Goal: Information Seeking & Learning: Learn about a topic

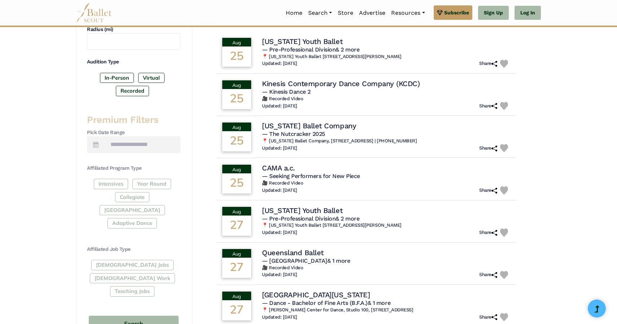
scroll to position [223, 0]
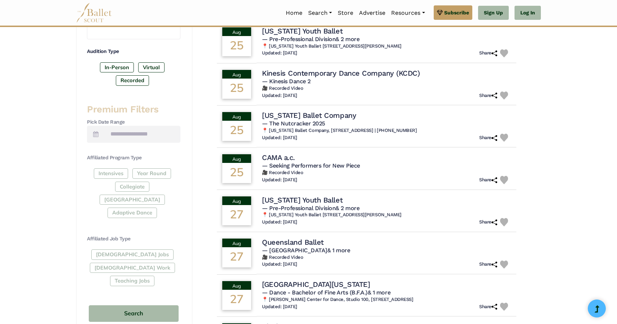
click at [115, 250] on div "Full-Time Jobs Gig Work Teaching Jobs" at bounding box center [133, 269] width 93 height 39
click at [116, 250] on div "Full-Time Jobs Gig Work Teaching Jobs" at bounding box center [133, 269] width 93 height 39
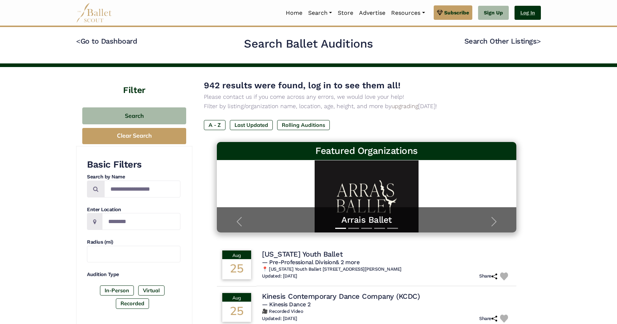
click at [529, 12] on link "Log In" at bounding box center [527, 13] width 26 height 14
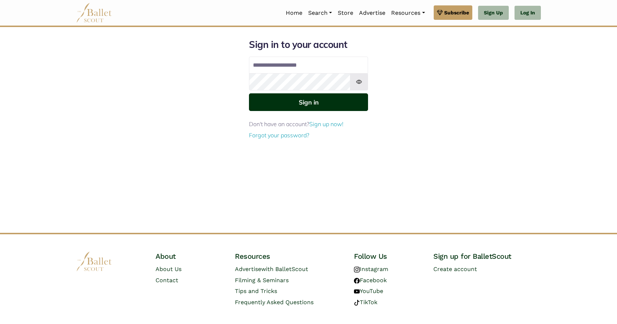
type input "**********"
click at [296, 106] on button "Sign in" at bounding box center [308, 102] width 119 height 18
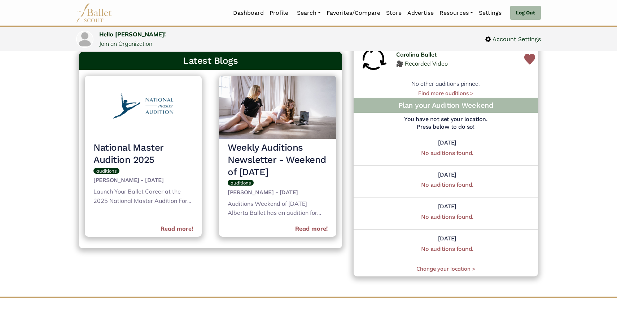
scroll to position [301, 0]
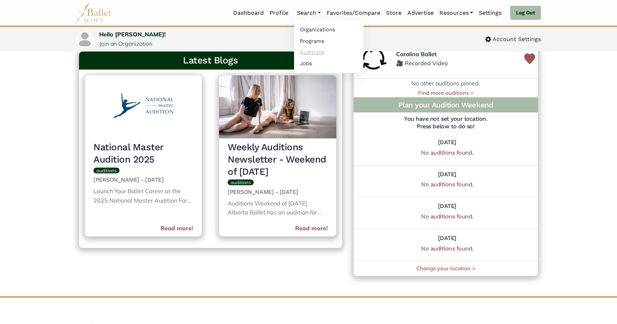
click at [307, 51] on link "Auditions" at bounding box center [328, 52] width 69 height 11
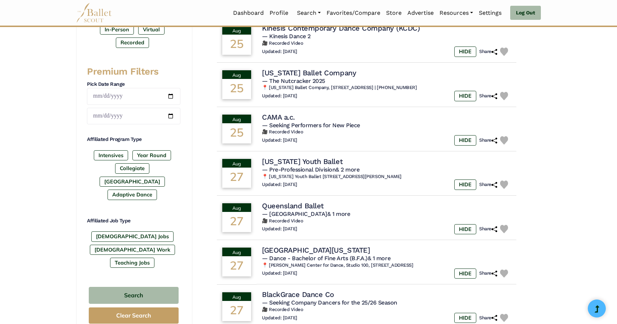
scroll to position [264, 0]
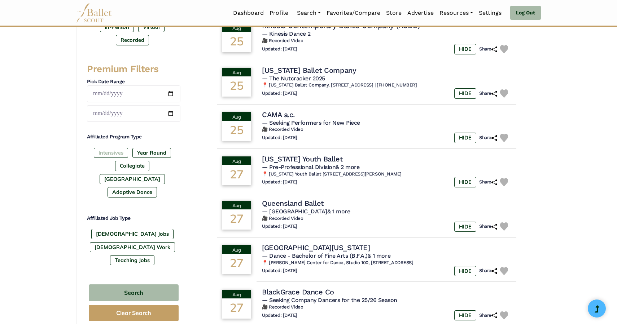
click at [114, 155] on label "Intensives" at bounding box center [111, 153] width 34 height 10
click at [145, 284] on button "Search" at bounding box center [134, 292] width 90 height 17
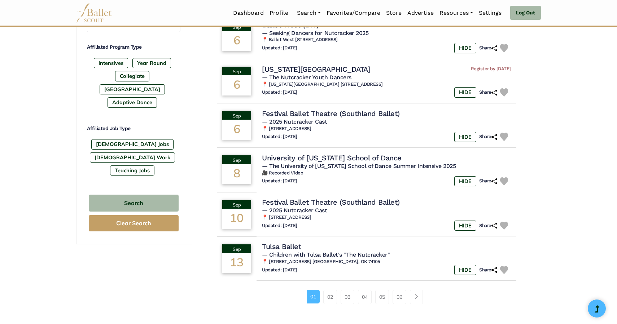
scroll to position [354, 0]
click at [157, 84] on label "[GEOGRAPHIC_DATA]" at bounding box center [132, 89] width 65 height 10
click at [110, 62] on label "Intensives" at bounding box center [111, 63] width 34 height 10
click at [112, 139] on label "[DEMOGRAPHIC_DATA] Jobs" at bounding box center [132, 144] width 82 height 10
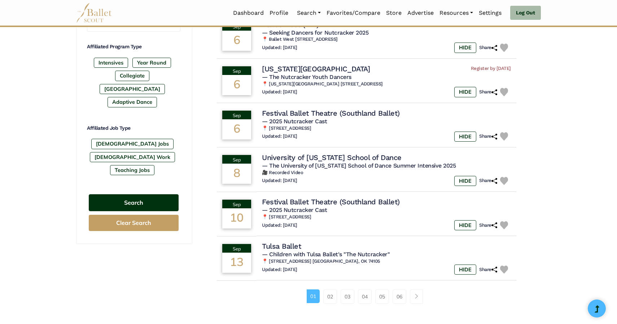
click at [144, 194] on button "Search" at bounding box center [134, 202] width 90 height 17
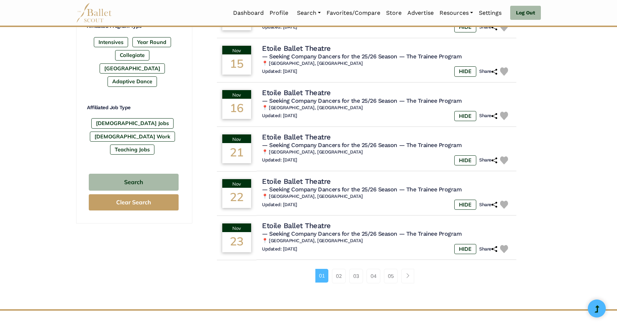
scroll to position [420, 0]
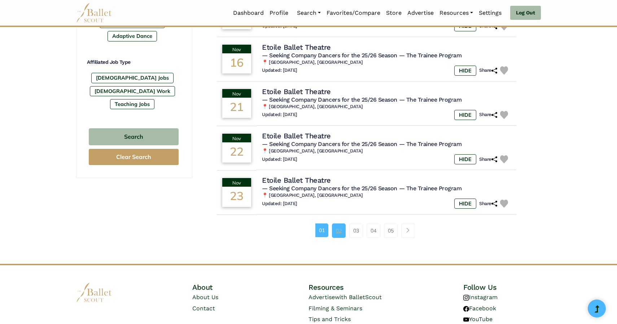
click at [337, 234] on link "02" at bounding box center [339, 231] width 14 height 14
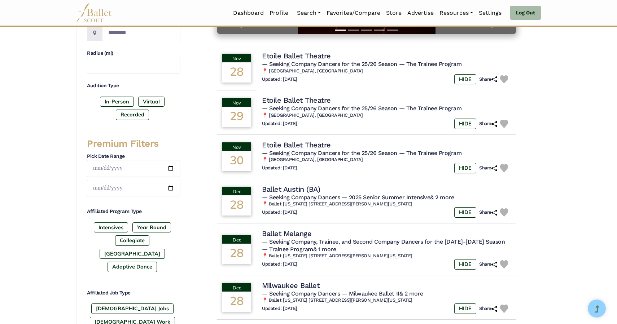
scroll to position [190, 0]
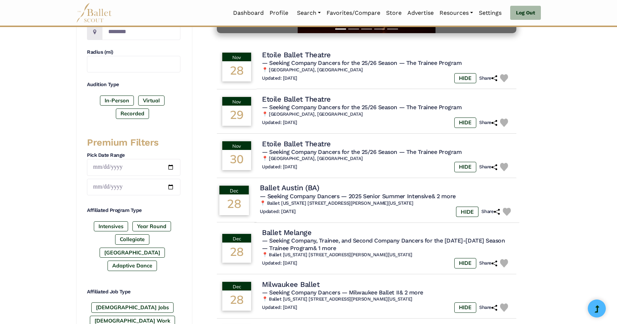
click at [335, 197] on span "— Seeking Company Dancers" at bounding box center [299, 196] width 79 height 7
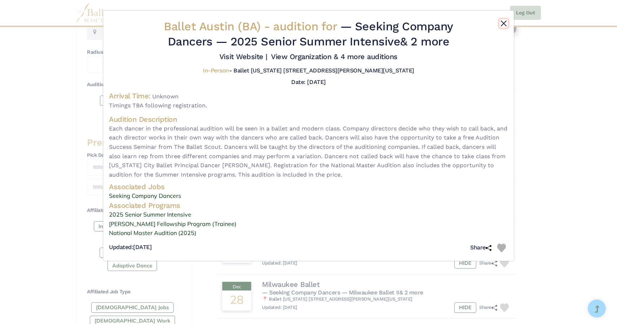
click at [503, 22] on button "Close" at bounding box center [503, 23] width 9 height 9
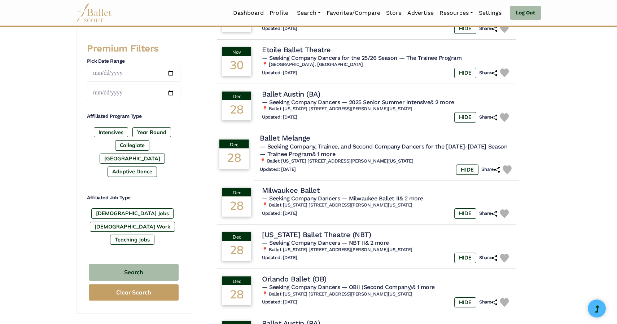
scroll to position [286, 0]
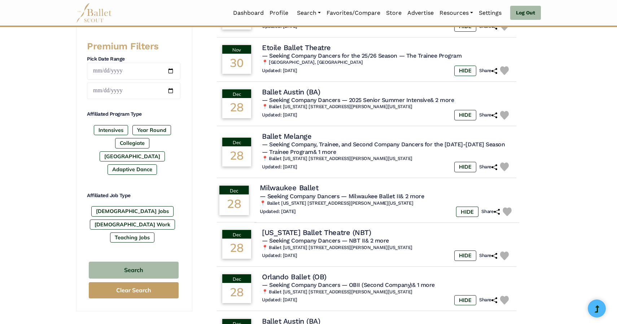
click at [287, 192] on h4 "Milwaukee Ballet" at bounding box center [289, 188] width 59 height 10
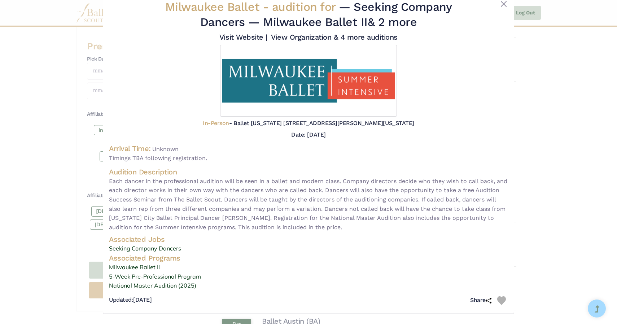
scroll to position [0, 0]
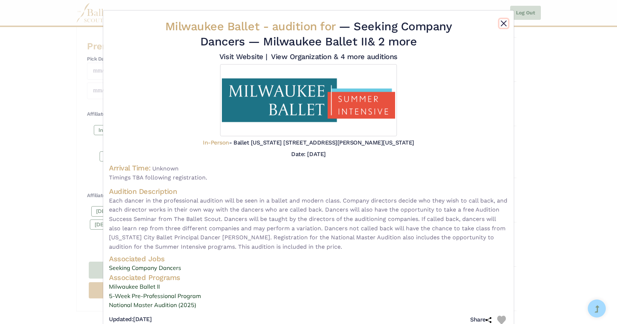
click at [502, 24] on button "Close" at bounding box center [503, 23] width 9 height 9
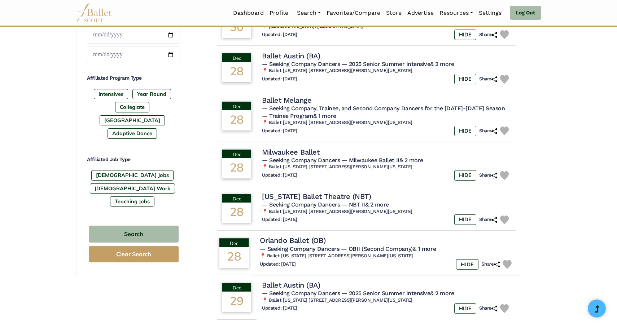
scroll to position [376, 0]
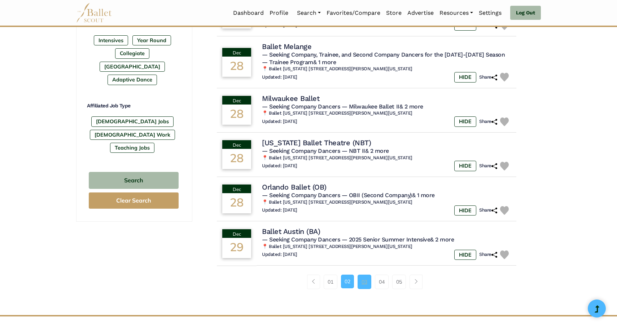
click at [362, 289] on link "03" at bounding box center [364, 282] width 14 height 14
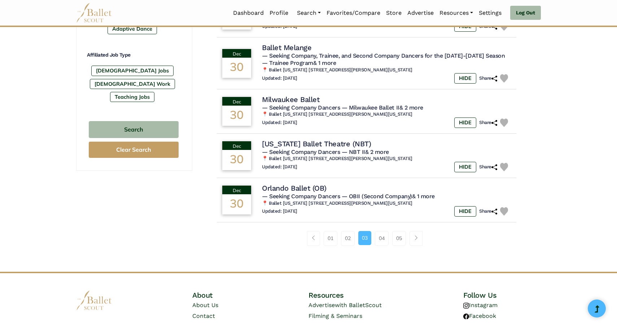
scroll to position [427, 0]
click at [382, 245] on link "04" at bounding box center [382, 238] width 14 height 14
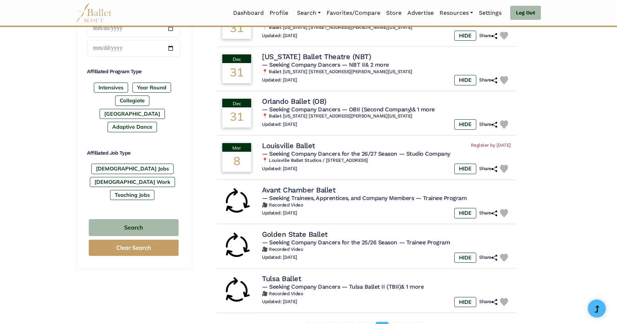
scroll to position [331, 0]
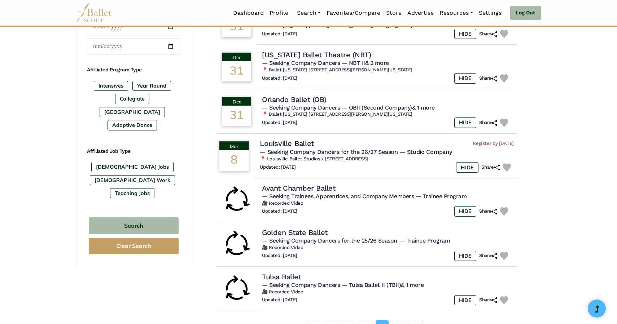
click at [273, 143] on h4 "Louisville Ballet" at bounding box center [287, 144] width 54 height 10
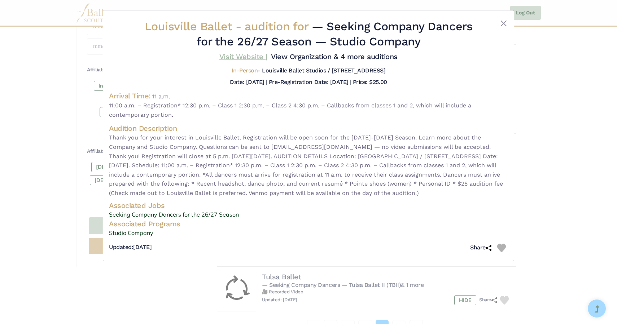
click at [239, 58] on link "Visit Website |" at bounding box center [243, 56] width 48 height 9
click at [504, 25] on button "Close" at bounding box center [503, 23] width 9 height 9
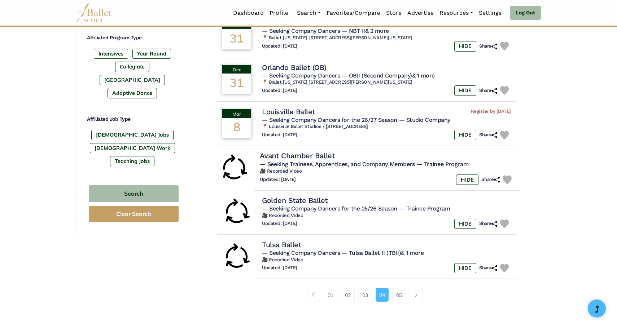
scroll to position [375, 0]
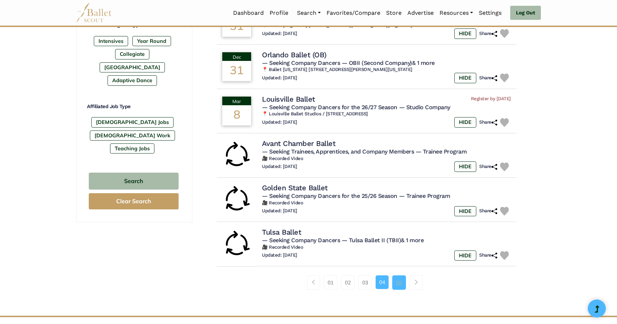
click at [398, 289] on link "05" at bounding box center [399, 282] width 14 height 14
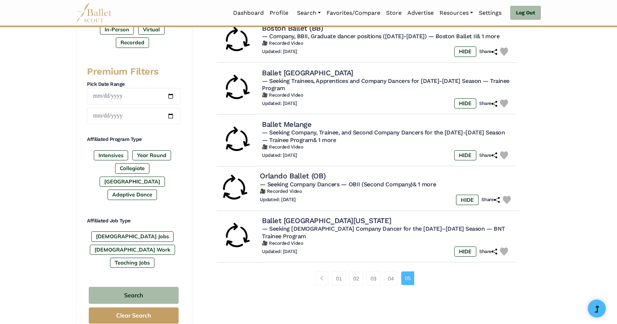
scroll to position [261, 0]
click at [117, 156] on label "Intensives" at bounding box center [111, 155] width 34 height 10
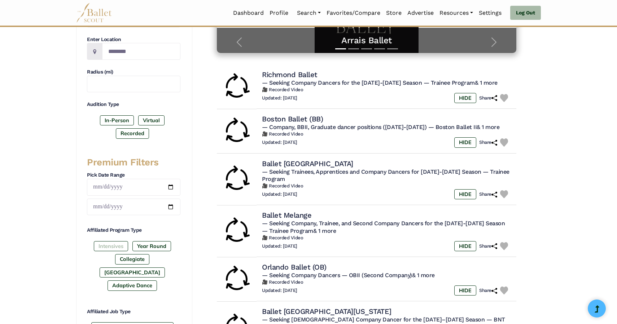
scroll to position [0, 0]
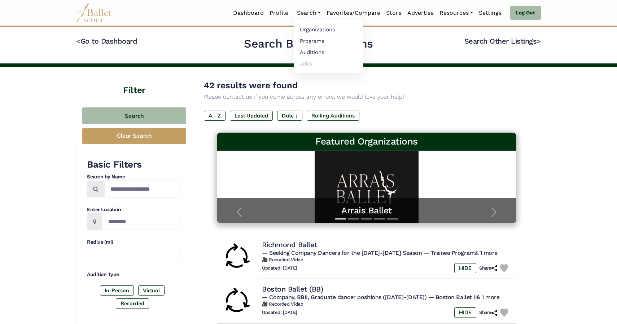
click at [301, 62] on link "Jobs" at bounding box center [328, 63] width 69 height 11
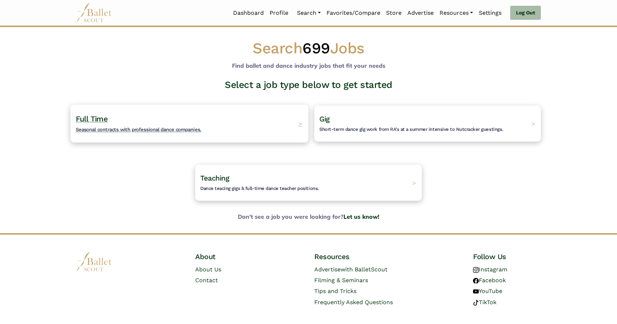
click at [124, 127] on span "Seasonal contracts with professional dance companies." at bounding box center [138, 130] width 125 height 6
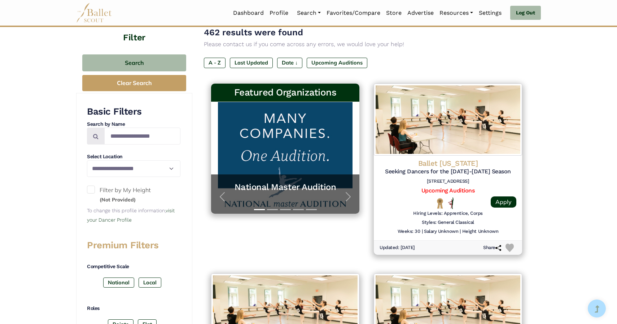
scroll to position [89, 0]
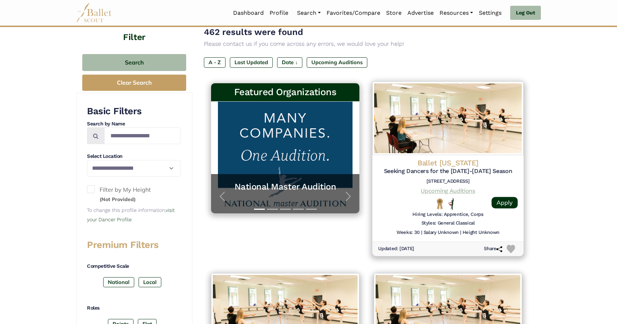
click at [441, 190] on link "Upcoming Auditions" at bounding box center [447, 190] width 54 height 7
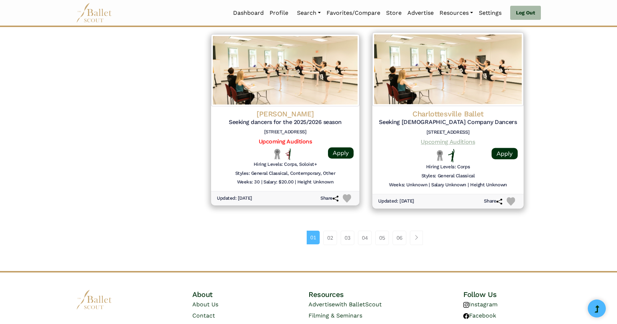
scroll to position [904, 0]
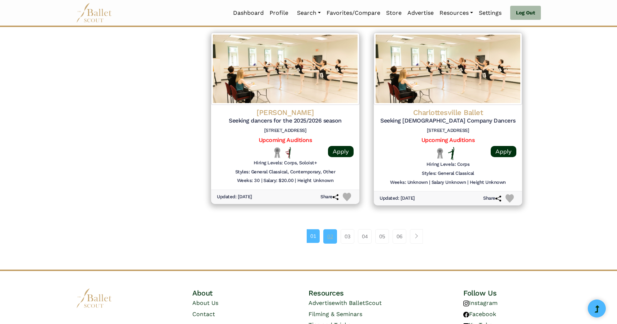
click at [326, 237] on link "02" at bounding box center [330, 236] width 14 height 14
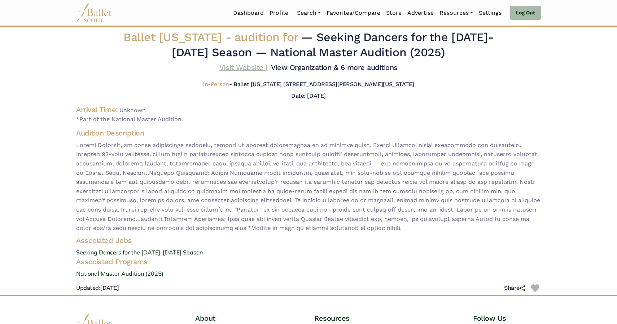
click at [242, 66] on link "Visit Website |" at bounding box center [243, 67] width 48 height 9
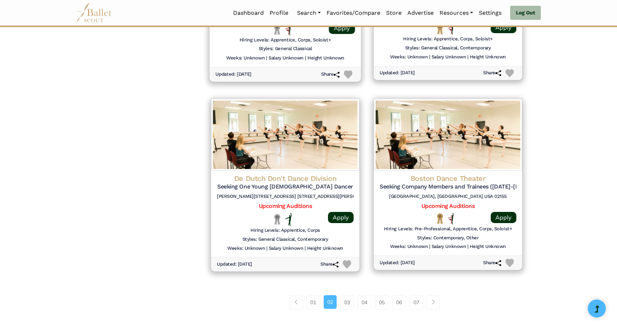
scroll to position [837, 0]
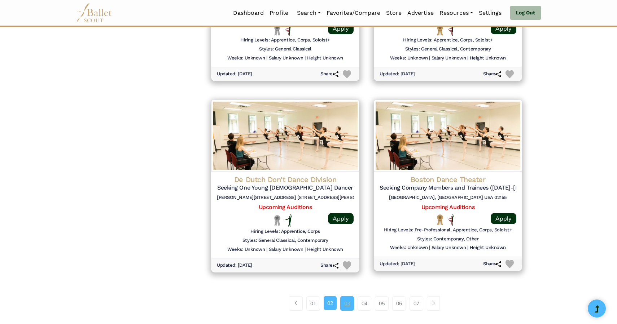
click at [344, 304] on link "03" at bounding box center [347, 303] width 14 height 14
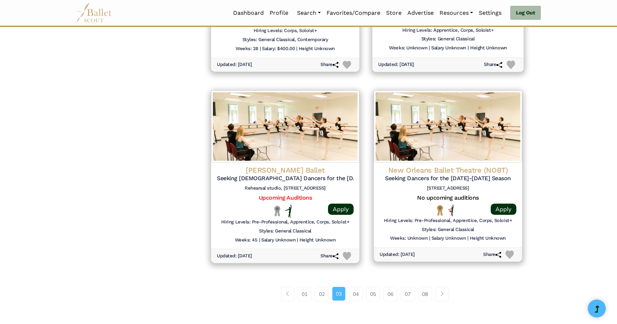
scroll to position [846, 0]
click at [353, 293] on link "04" at bounding box center [356, 294] width 14 height 14
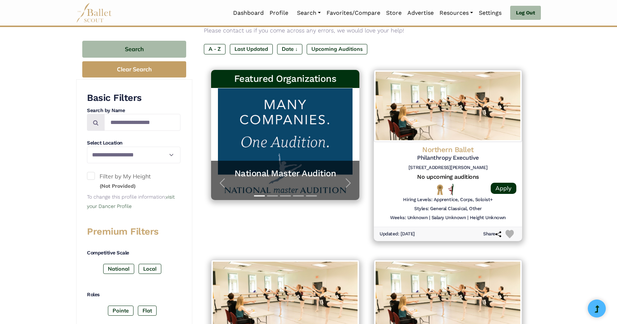
scroll to position [101, 0]
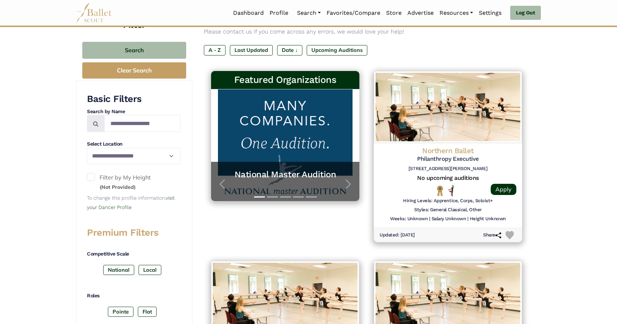
click at [353, 293] on img at bounding box center [285, 297] width 148 height 72
